Goal: Information Seeking & Learning: Learn about a topic

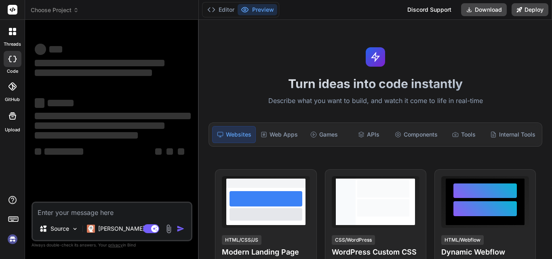
scroll to position [4, 0]
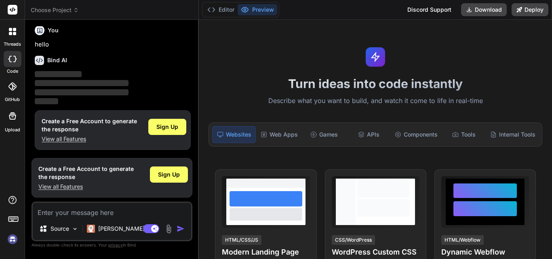
type textarea "x"
click at [90, 213] on textarea at bounding box center [112, 210] width 158 height 15
type textarea "h"
type textarea "x"
type textarea "hi"
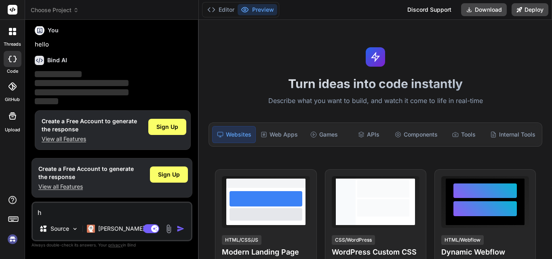
type textarea "x"
type textarea "hi"
click at [179, 231] on img "button" at bounding box center [181, 229] width 8 height 8
click at [171, 178] on span "Sign Up" at bounding box center [169, 174] width 22 height 8
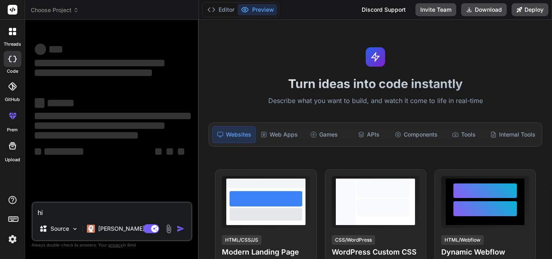
scroll to position [0, 0]
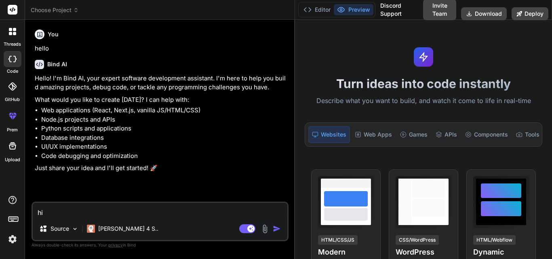
type textarea "x"
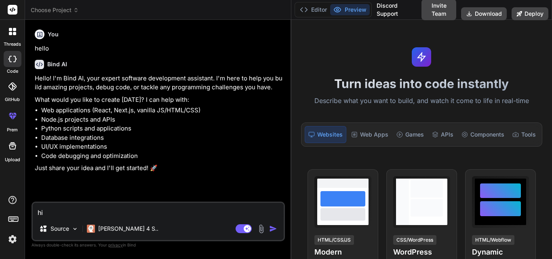
drag, startPoint x: 199, startPoint y: 149, endPoint x: 279, endPoint y: 149, distance: 80.0
click at [279, 149] on div "Bind AI Web Search Created with Pixso. Code Generator You hello Bind AI Hello! …" at bounding box center [158, 139] width 266 height 239
click at [99, 207] on textarea "hi" at bounding box center [158, 210] width 251 height 15
type textarea "h"
type textarea "x"
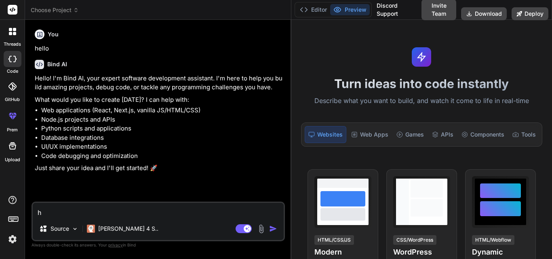
type textarea "x"
type textarea "w"
type textarea "x"
type textarea "wh"
type textarea "x"
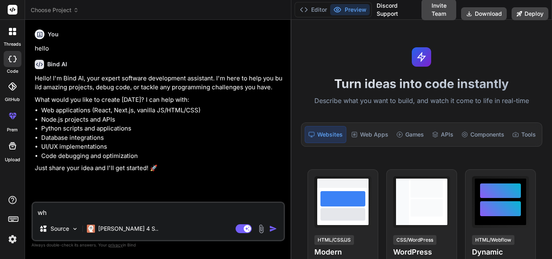
type textarea "wha"
type textarea "x"
type textarea "what"
type textarea "x"
type textarea "what"
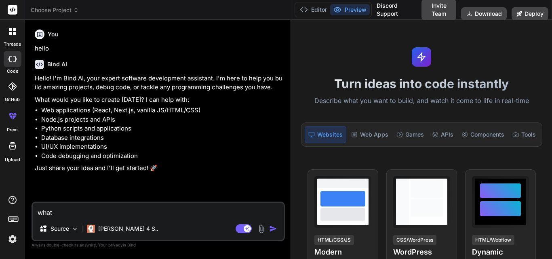
type textarea "x"
type textarea "what i"
type textarea "x"
type textarea "what is"
type textarea "x"
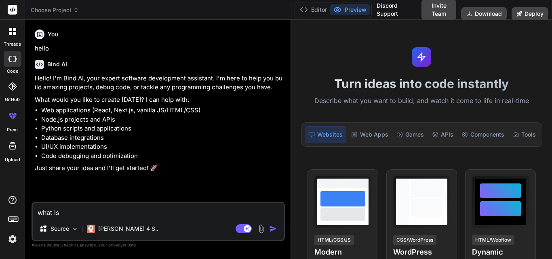
type textarea "what is"
type textarea "x"
type textarea "what is e"
type textarea "x"
type textarea "what is ex"
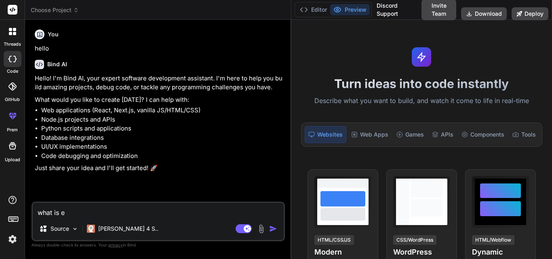
type textarea "x"
type textarea "what is ext"
type textarea "x"
type textarea "what is exte"
type textarea "x"
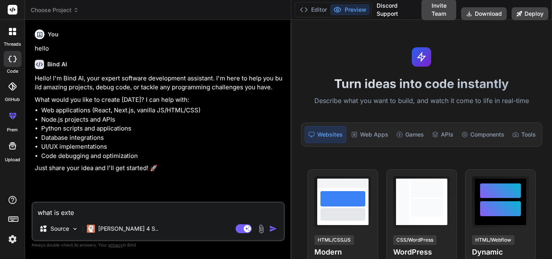
type textarea "what is exten"
type textarea "x"
type textarea "what is extend"
type textarea "x"
type textarea "what is extend"
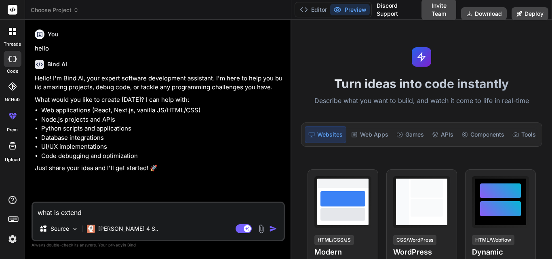
type textarea "x"
type textarea "what is extend s"
type textarea "x"
type textarea "what is extend sc"
type textarea "x"
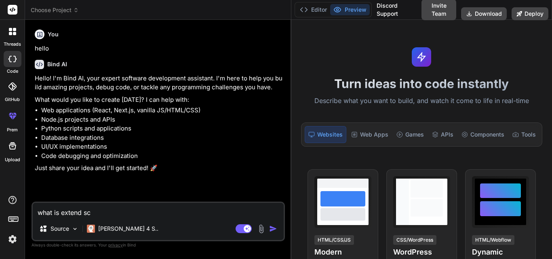
type textarea "what is extend scr"
type textarea "x"
type textarea "what is extend scri"
type textarea "x"
type textarea "what is extend scrip"
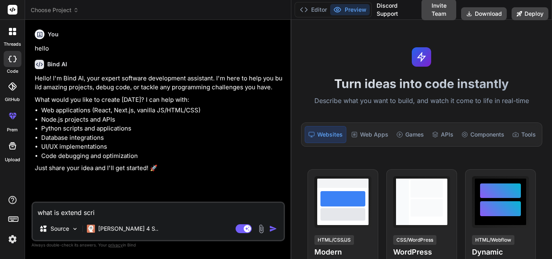
type textarea "x"
type textarea "what is extend script"
type textarea "x"
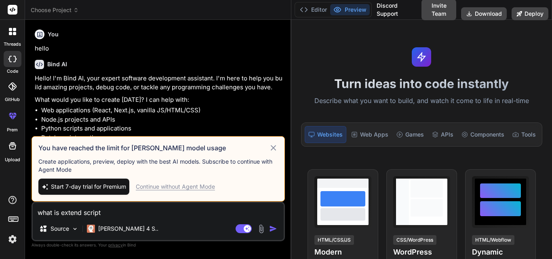
type textarea "what is extend script"
click at [194, 185] on div "Continue without Agent Mode" at bounding box center [175, 187] width 79 height 8
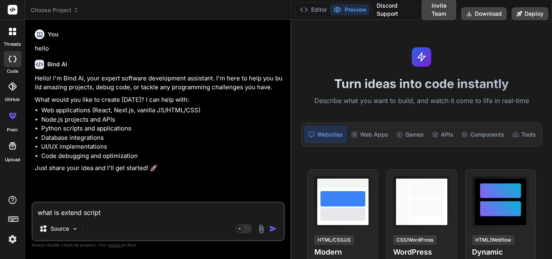
click at [111, 211] on textarea "what is extend script" at bounding box center [158, 210] width 251 height 15
click at [275, 229] on img "button" at bounding box center [273, 229] width 8 height 8
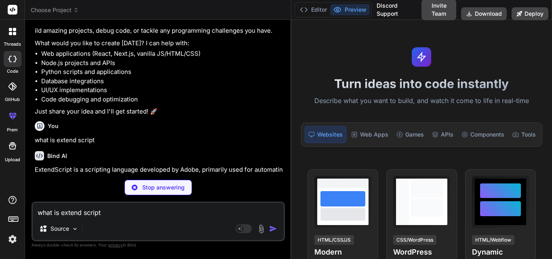
scroll to position [57, 0]
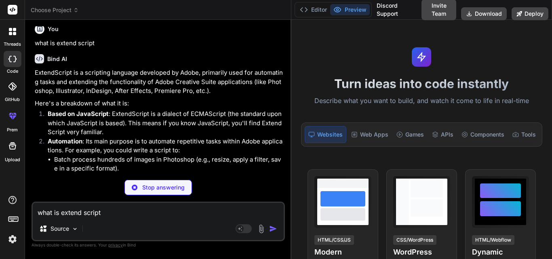
type textarea "x"
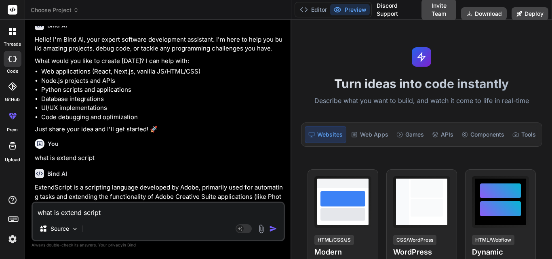
scroll to position [0, 0]
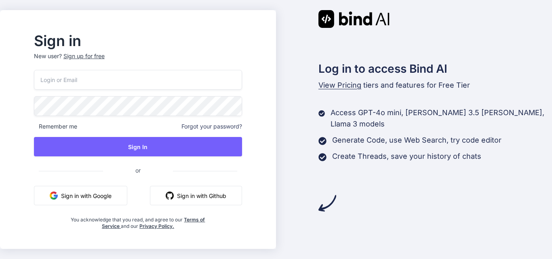
click at [88, 201] on button "Sign in with Google" at bounding box center [80, 195] width 93 height 19
